Goal: Information Seeking & Learning: Learn about a topic

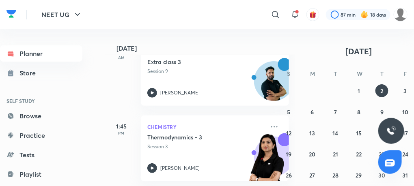
scroll to position [138, 0]
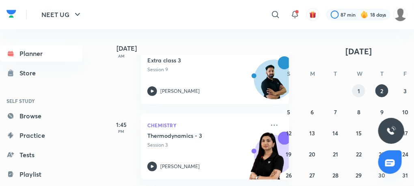
click at [359, 90] on abbr "1" at bounding box center [358, 91] width 2 height 8
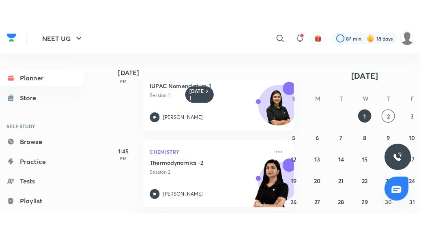
scroll to position [177, 0]
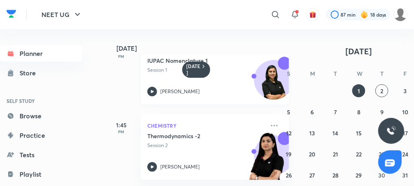
click at [146, 90] on div "Chemistry IUPAC Nomenclature 1 Session 1 [PERSON_NAME]" at bounding box center [215, 72] width 148 height 66
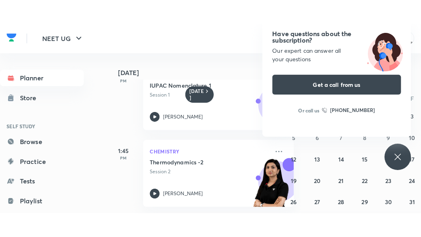
scroll to position [132, 0]
